Goal: Transaction & Acquisition: Purchase product/service

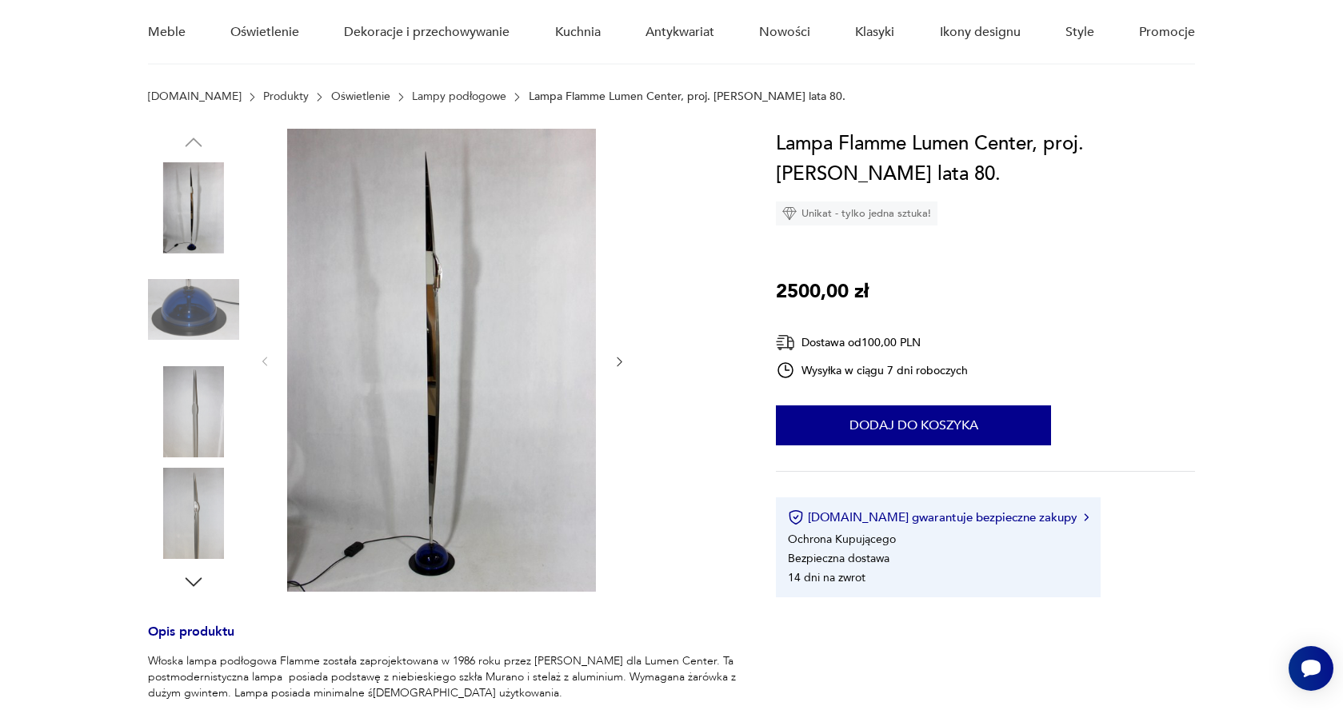
scroll to position [154, 0]
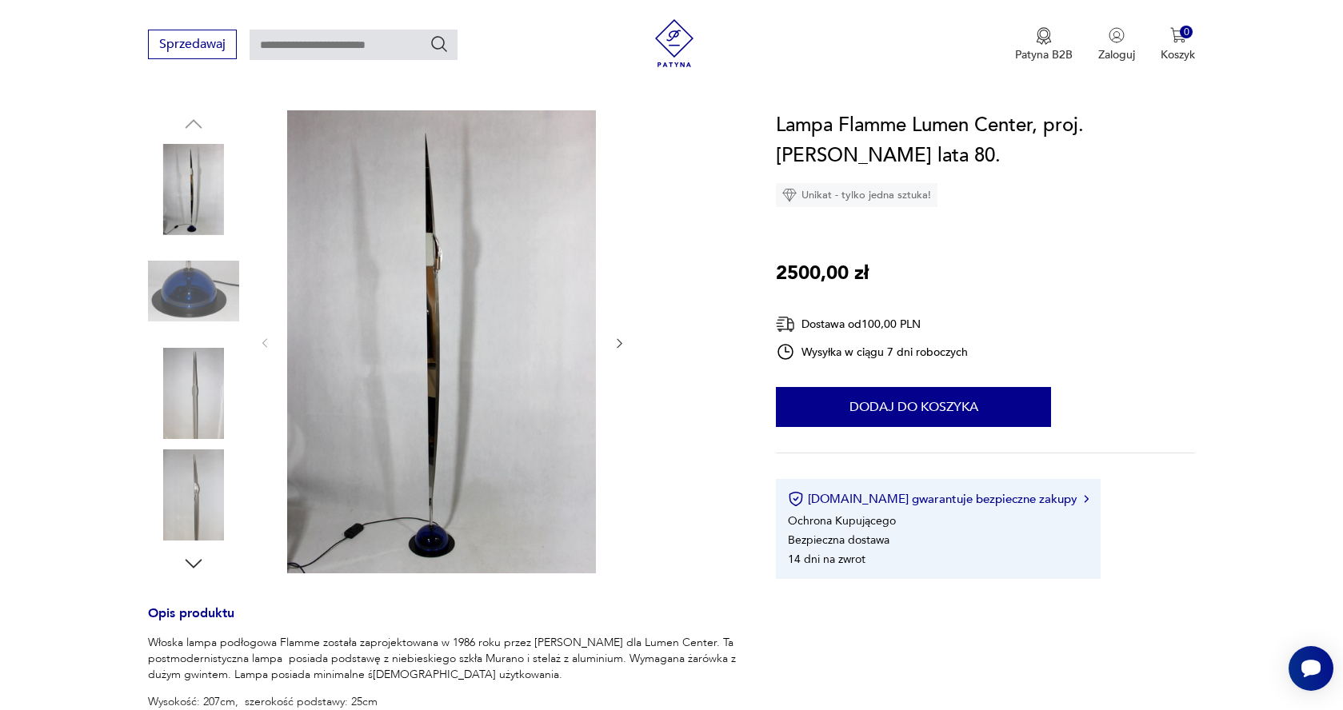
click at [615, 346] on icon "button" at bounding box center [620, 344] width 14 height 14
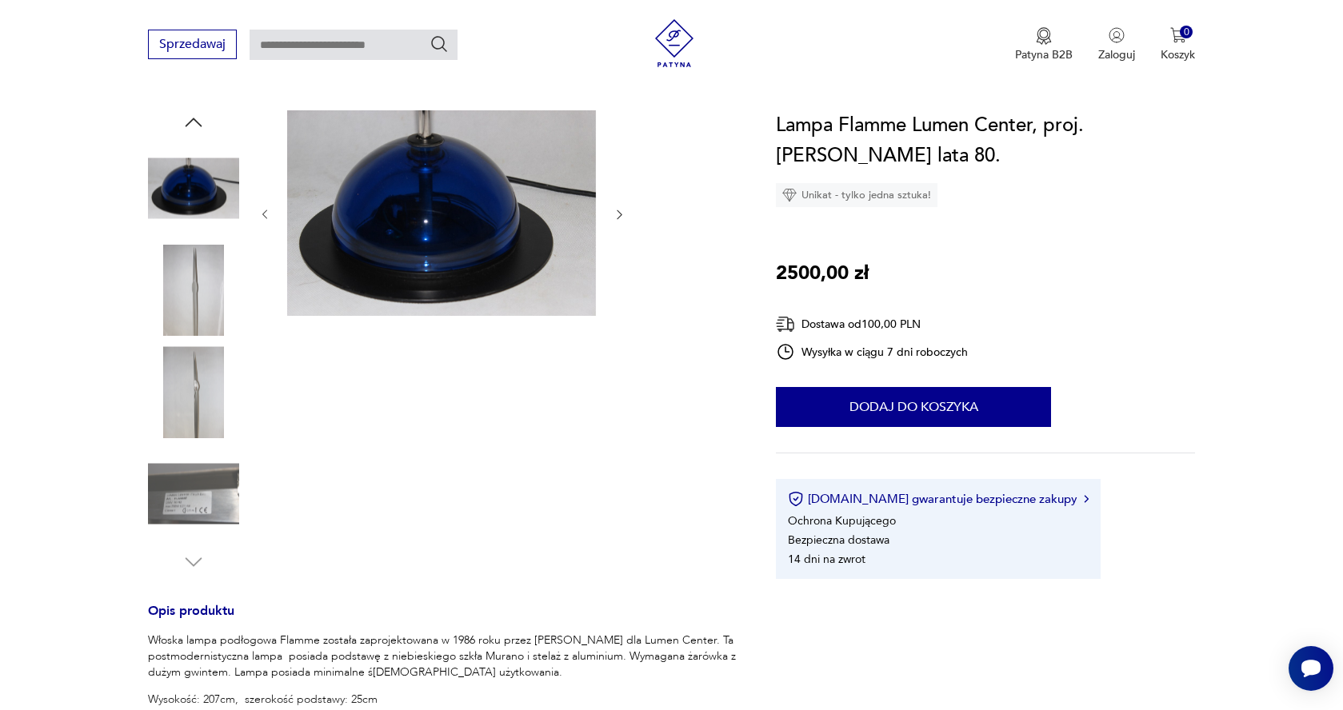
click at [619, 218] on icon "button" at bounding box center [620, 215] width 14 height 14
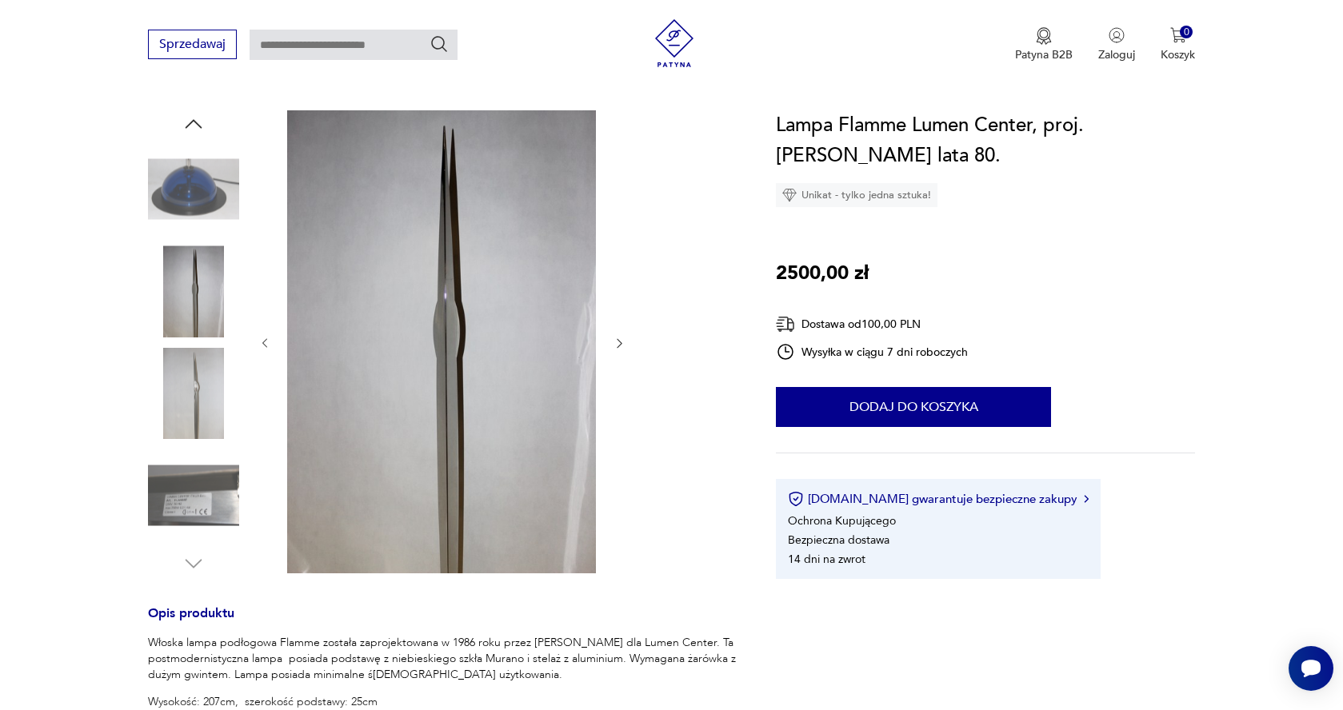
click at [618, 349] on icon "button" at bounding box center [620, 344] width 14 height 14
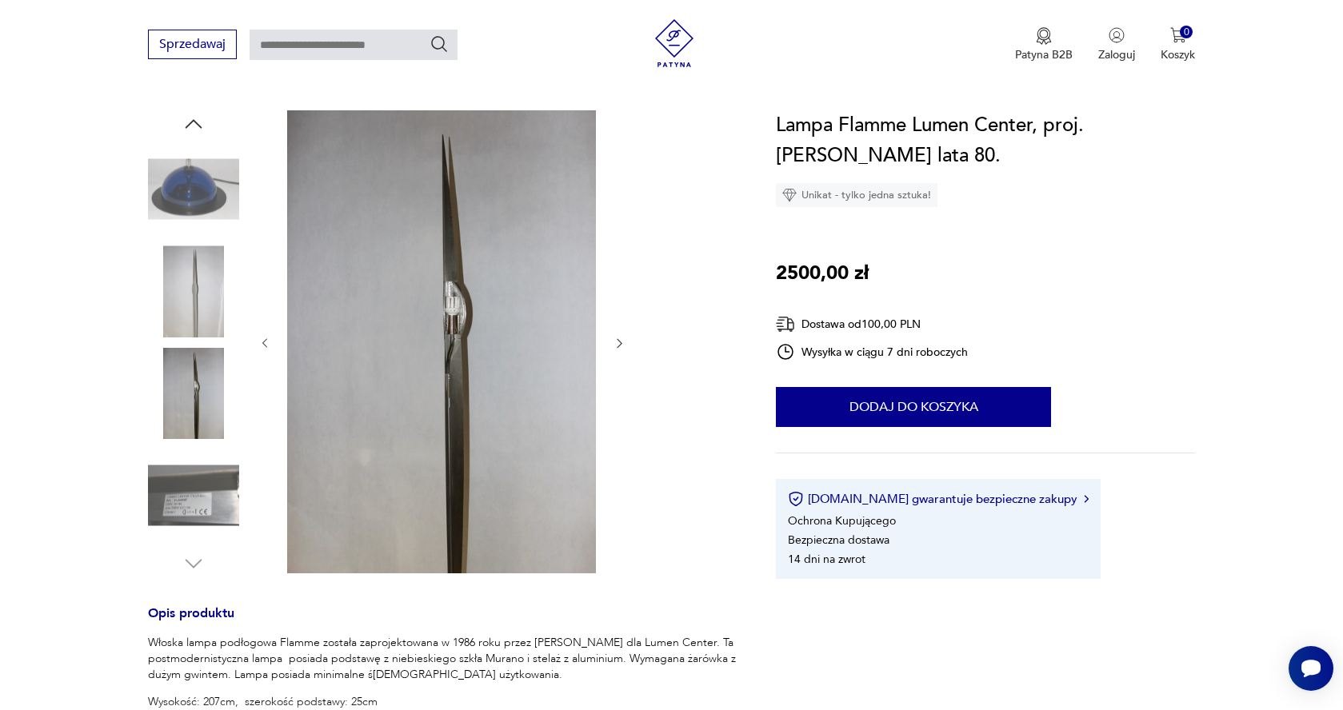
click at [618, 349] on icon "button" at bounding box center [620, 344] width 14 height 14
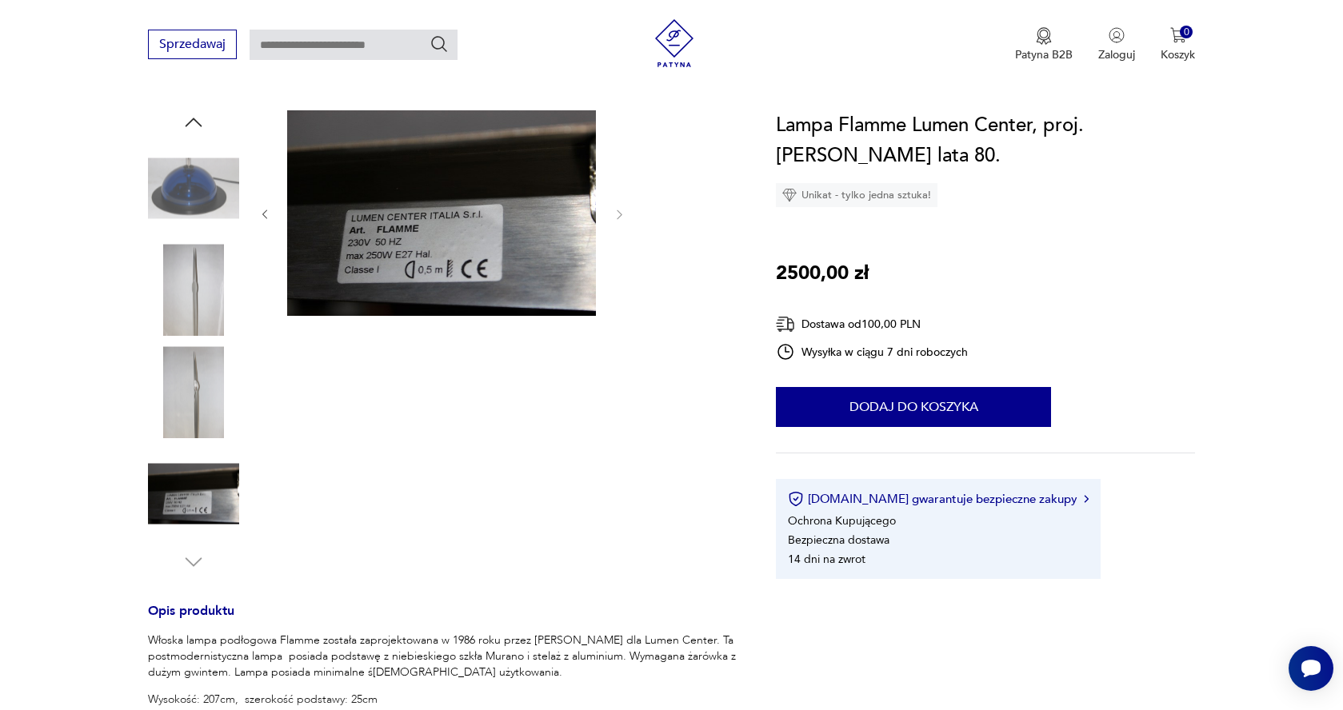
click at [618, 349] on div at bounding box center [442, 342] width 368 height 464
